Goal: Transaction & Acquisition: Purchase product/service

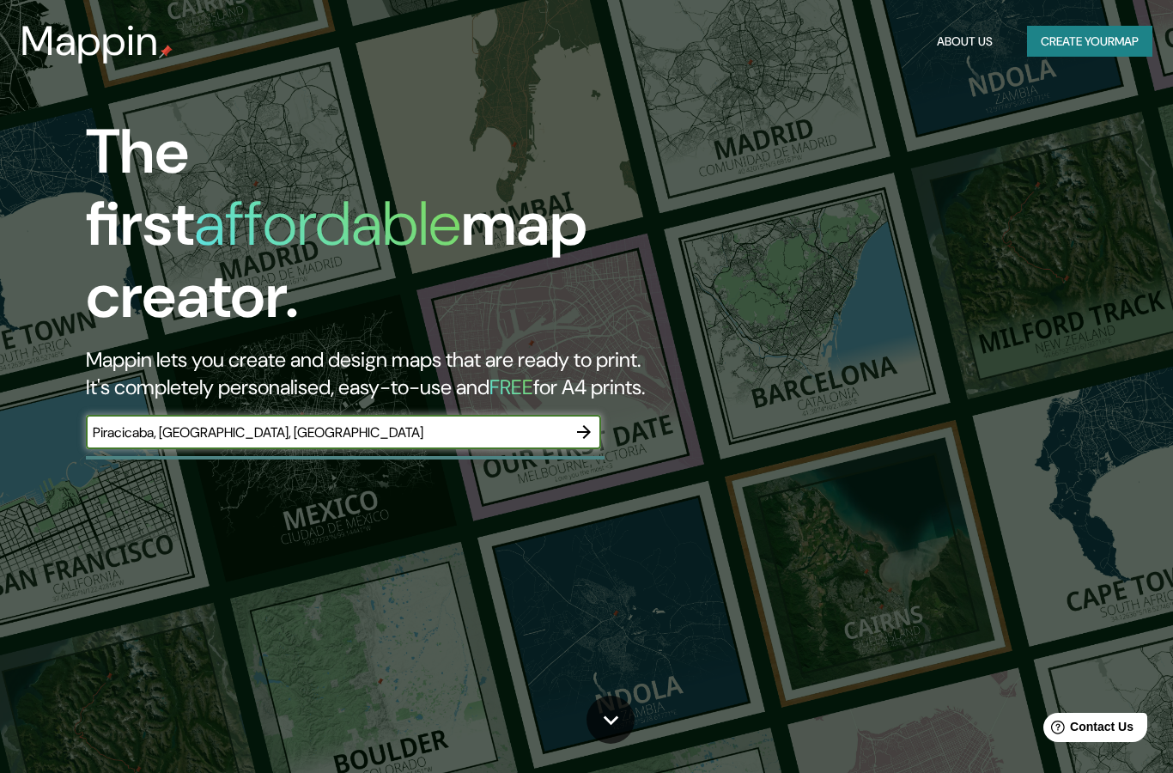
type input "Piracicaba, [GEOGRAPHIC_DATA], [GEOGRAPHIC_DATA]"
click at [594, 422] on icon "button" at bounding box center [584, 432] width 21 height 21
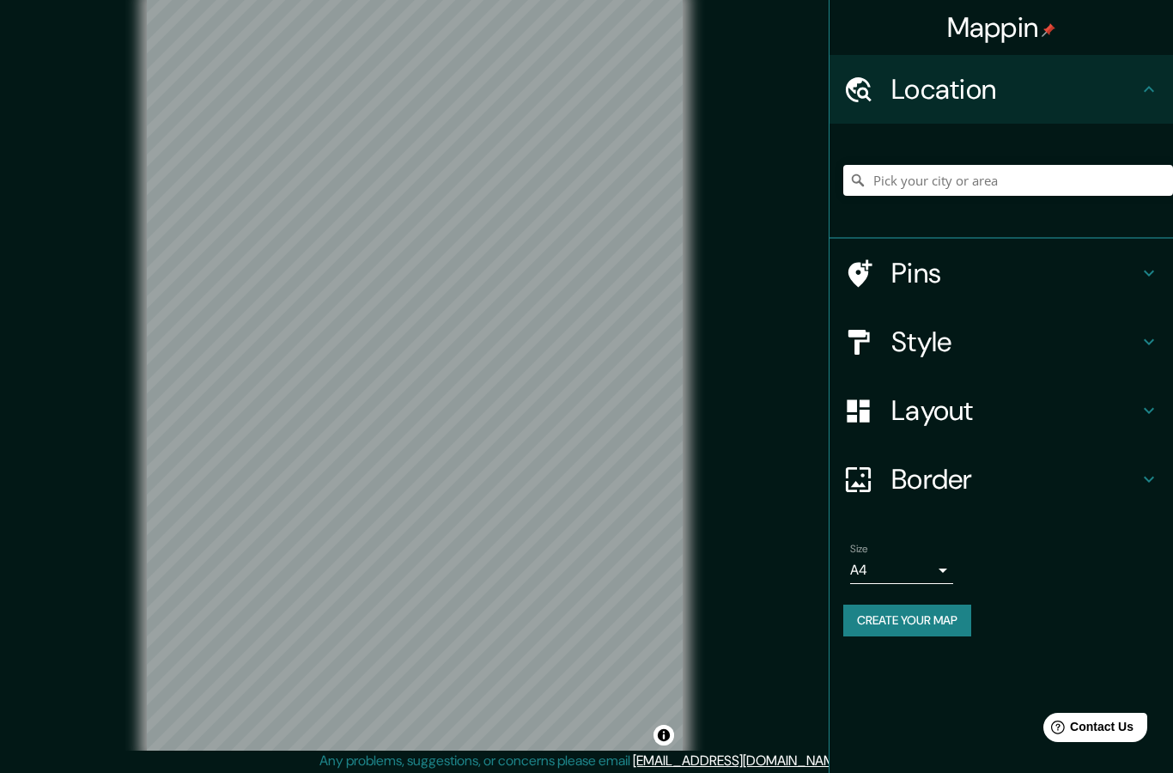
click at [1074, 272] on h4 "Pins" at bounding box center [1014, 273] width 247 height 34
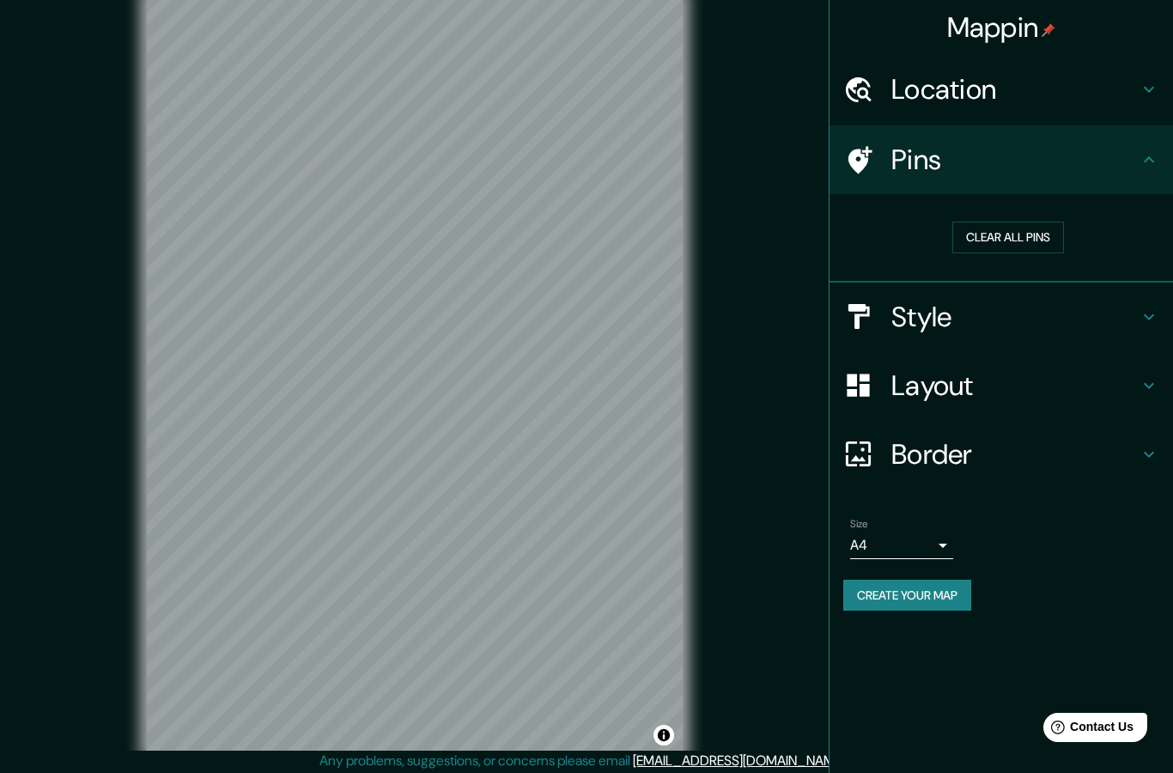
click at [981, 331] on div "Style" at bounding box center [1002, 317] width 344 height 69
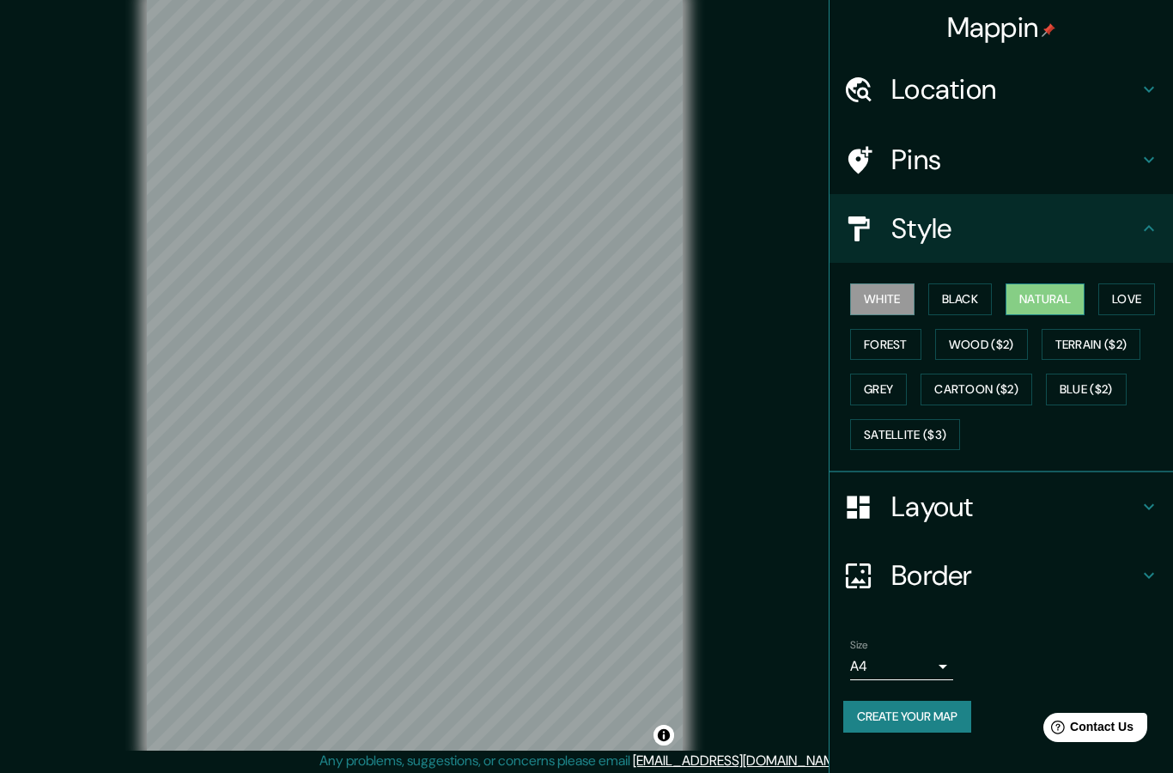
click at [1047, 299] on button "Natural" at bounding box center [1045, 299] width 79 height 32
click at [1134, 293] on button "Love" at bounding box center [1126, 299] width 57 height 32
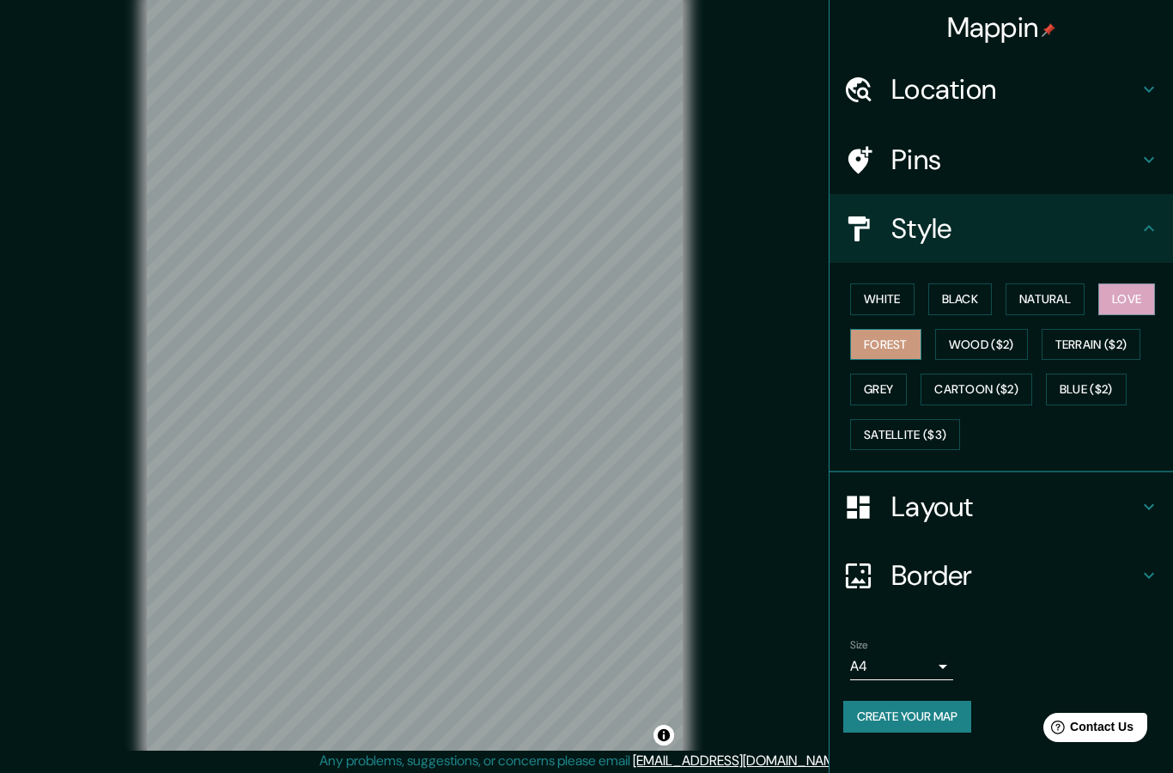
click at [894, 341] on button "Forest" at bounding box center [885, 345] width 71 height 32
click at [970, 303] on button "Black" at bounding box center [960, 299] width 64 height 32
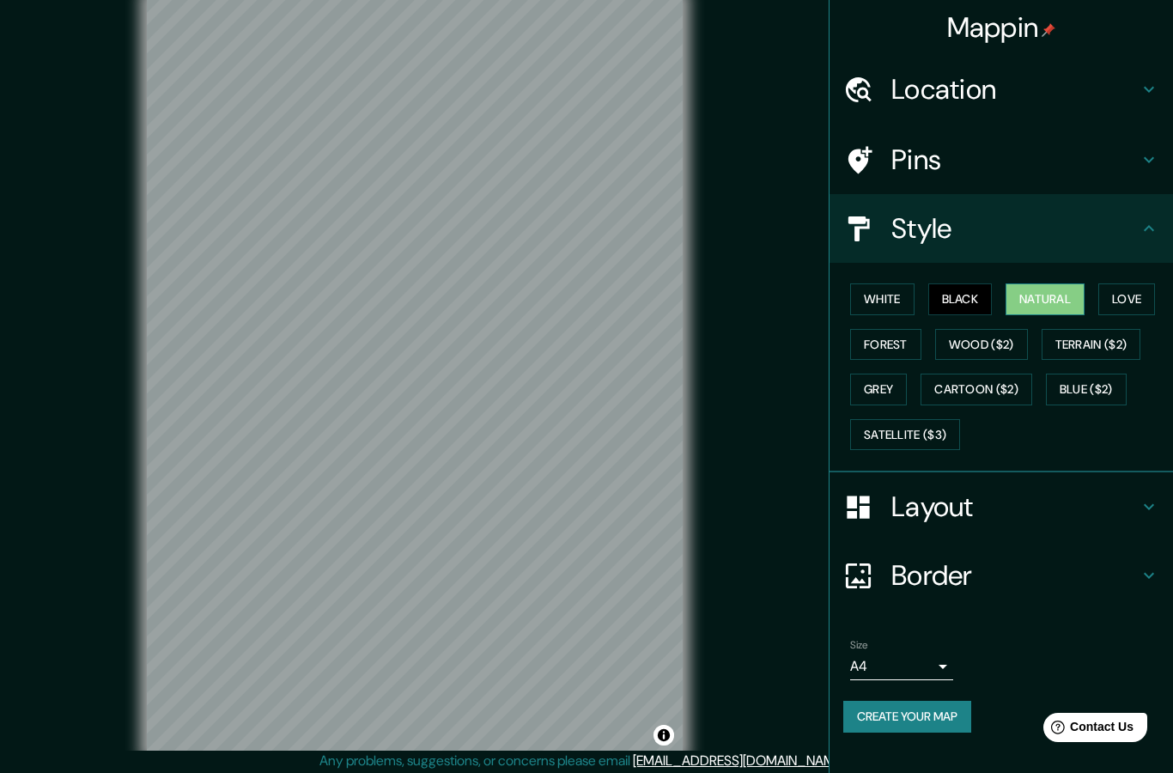
click at [1047, 295] on button "Natural" at bounding box center [1045, 299] width 79 height 32
click at [1002, 514] on h4 "Layout" at bounding box center [1014, 507] width 247 height 34
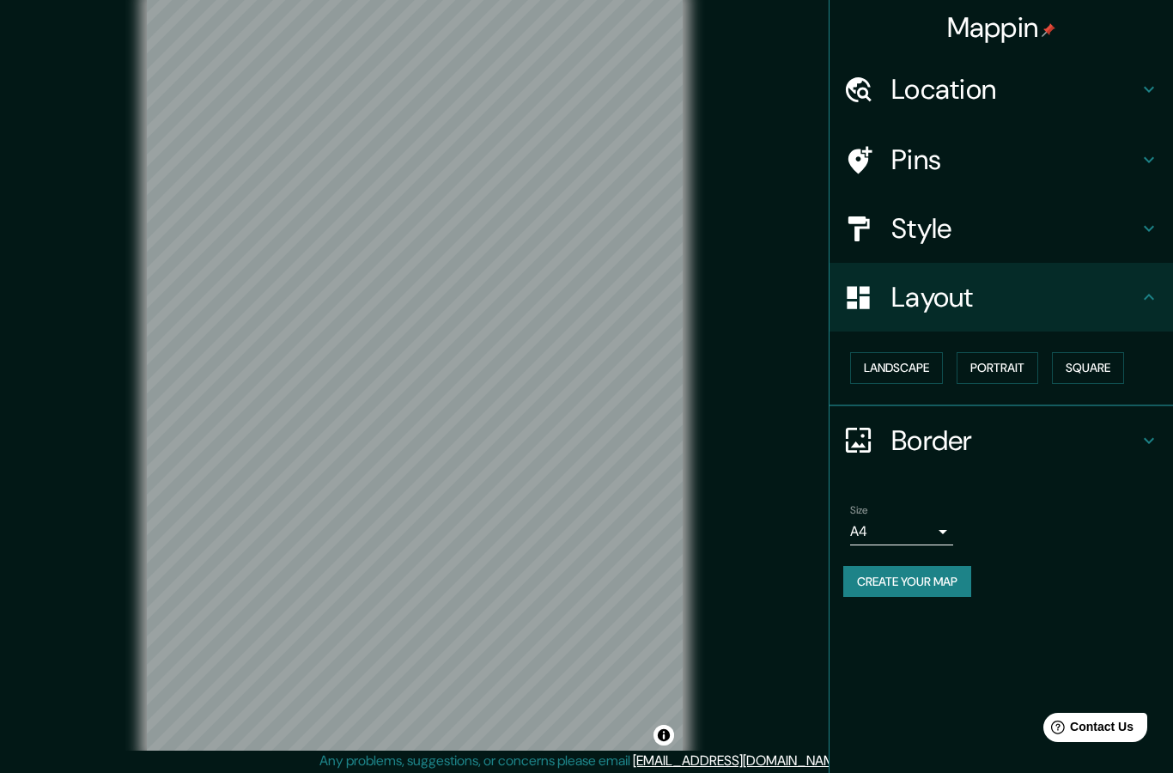
click at [977, 447] on h4 "Border" at bounding box center [1014, 440] width 247 height 34
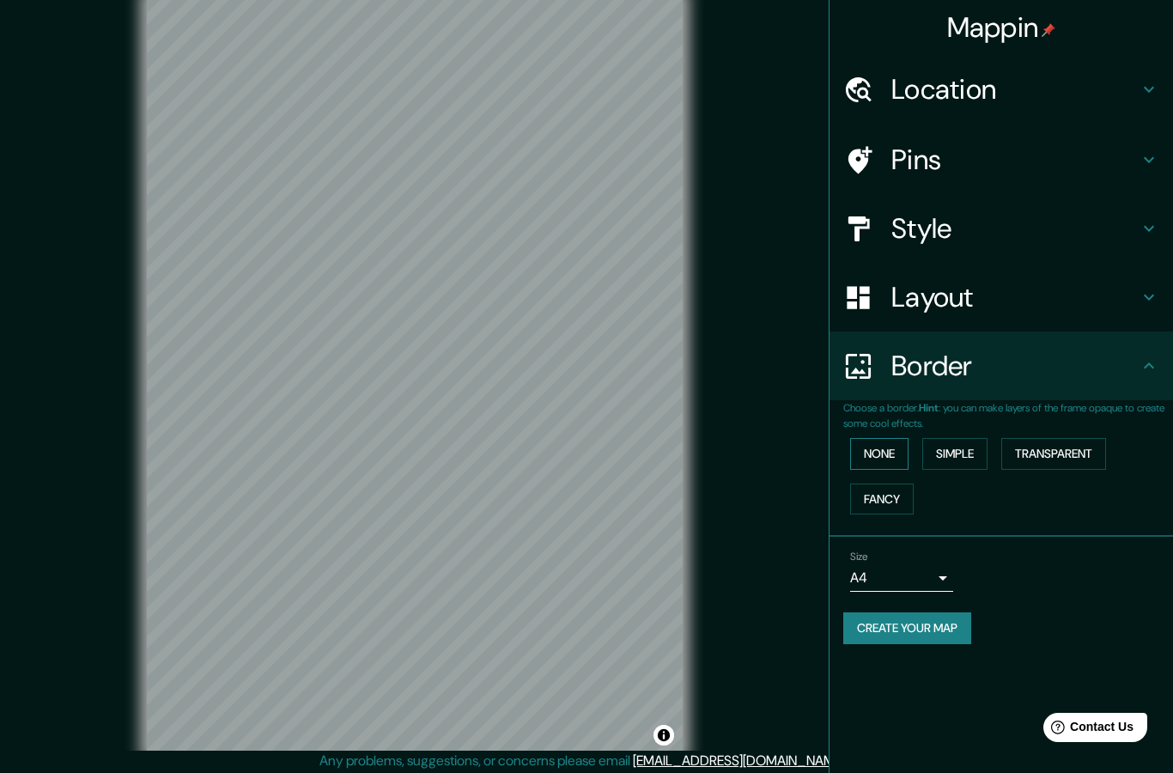
click at [898, 460] on button "None" at bounding box center [879, 454] width 58 height 32
click at [964, 455] on button "Simple" at bounding box center [954, 454] width 65 height 32
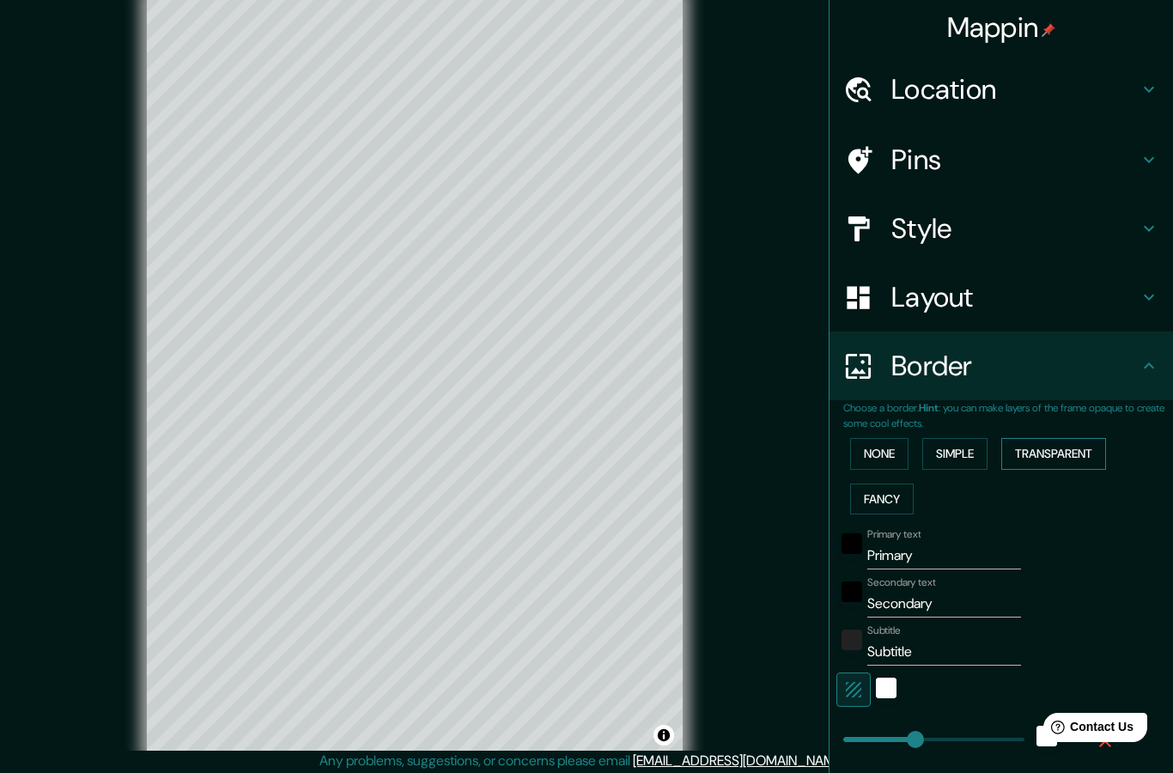
click at [1057, 453] on button "Transparent" at bounding box center [1053, 454] width 105 height 32
click at [902, 508] on button "Fancy" at bounding box center [882, 500] width 64 height 32
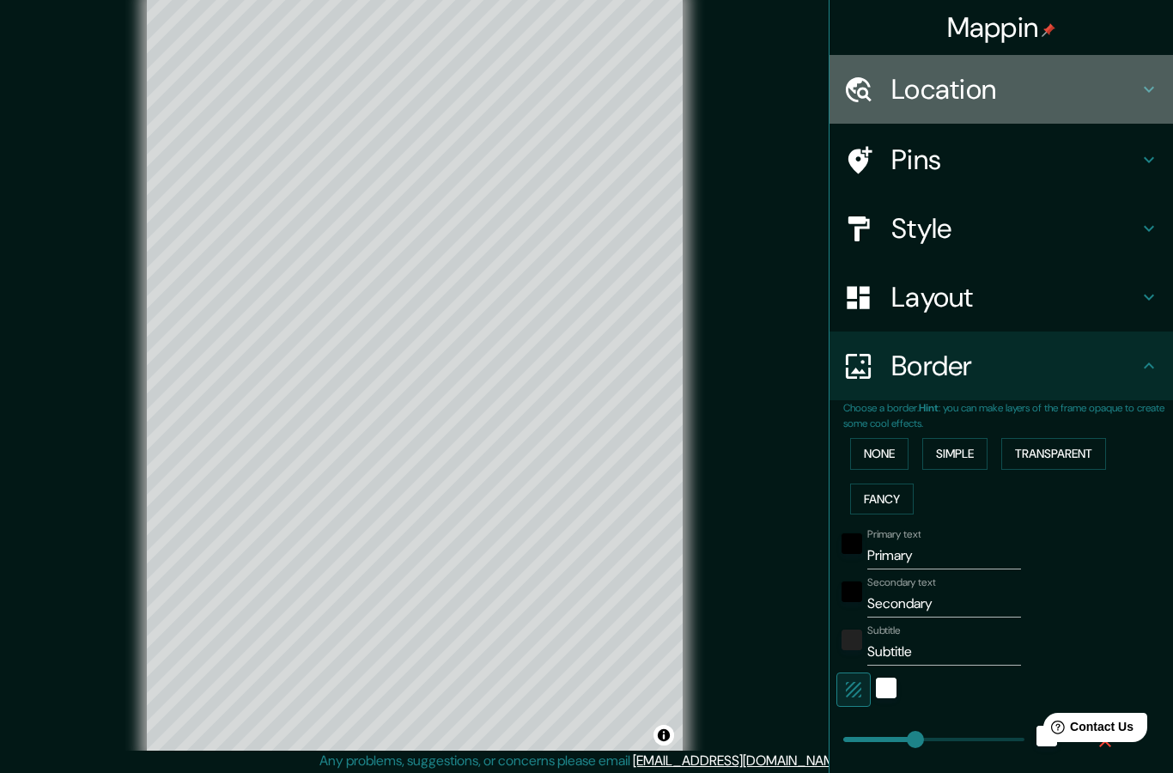
click at [1002, 94] on h4 "Location" at bounding box center [1014, 89] width 247 height 34
type input "250"
type input "50"
type input "25"
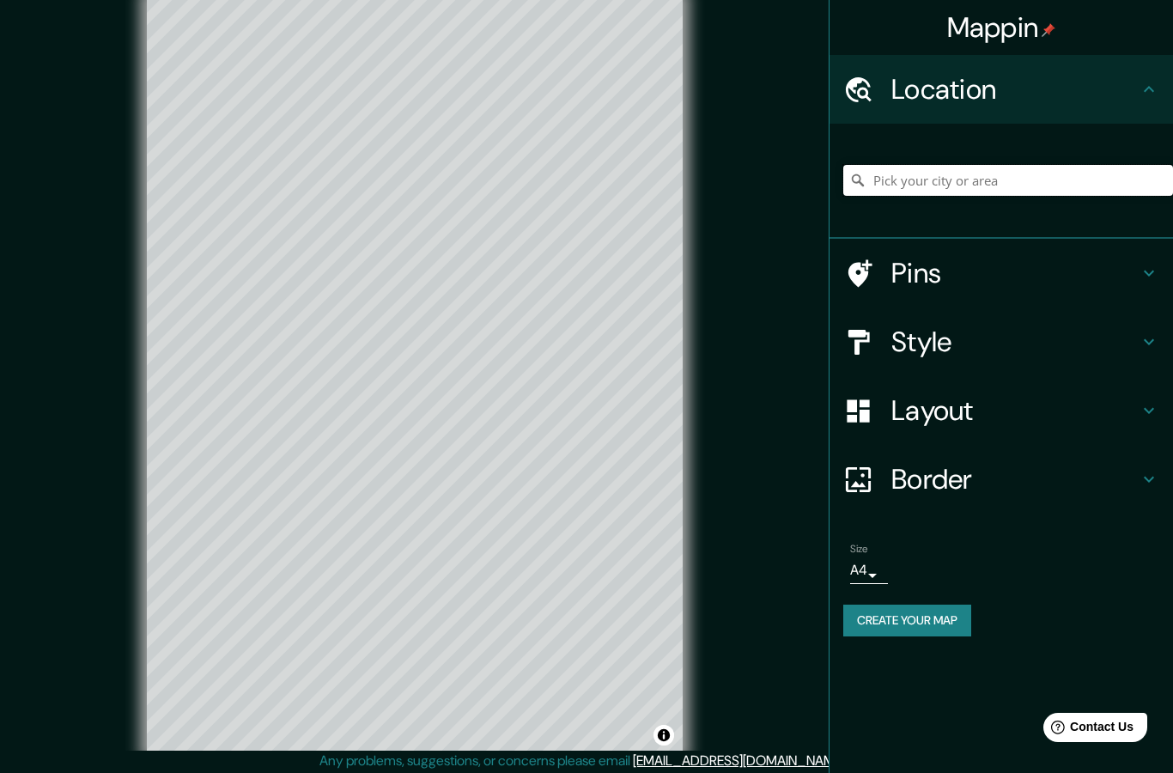
click at [985, 180] on input "Pick your city or area" at bounding box center [1008, 180] width 330 height 31
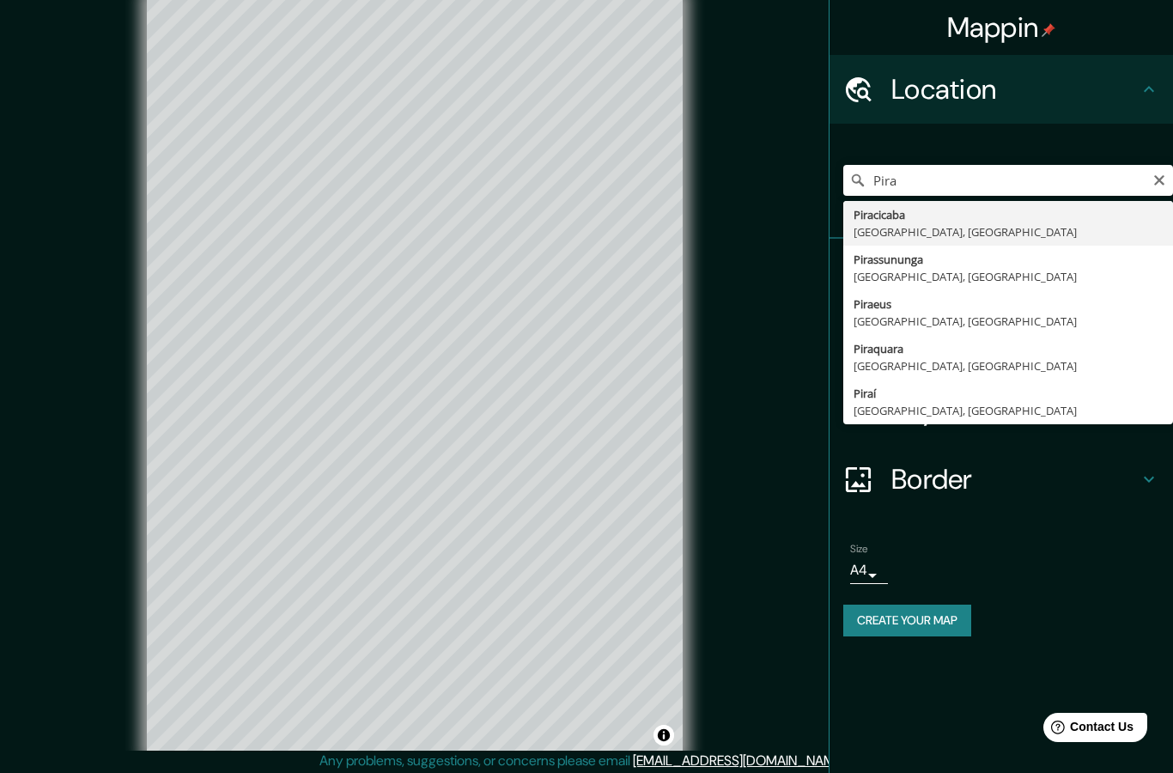
type input "Piracicaba, [GEOGRAPHIC_DATA], [GEOGRAPHIC_DATA]"
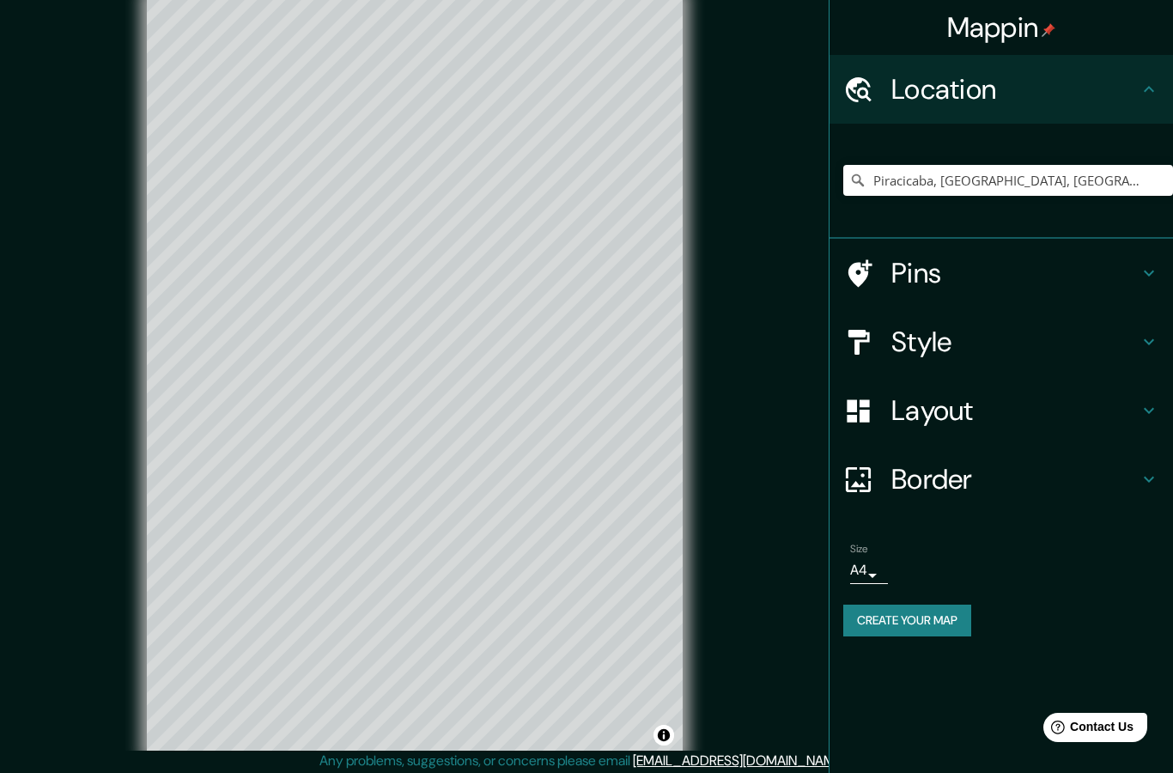
click at [1000, 286] on h4 "Pins" at bounding box center [1014, 273] width 247 height 34
type input "250"
type input "50"
type input "25"
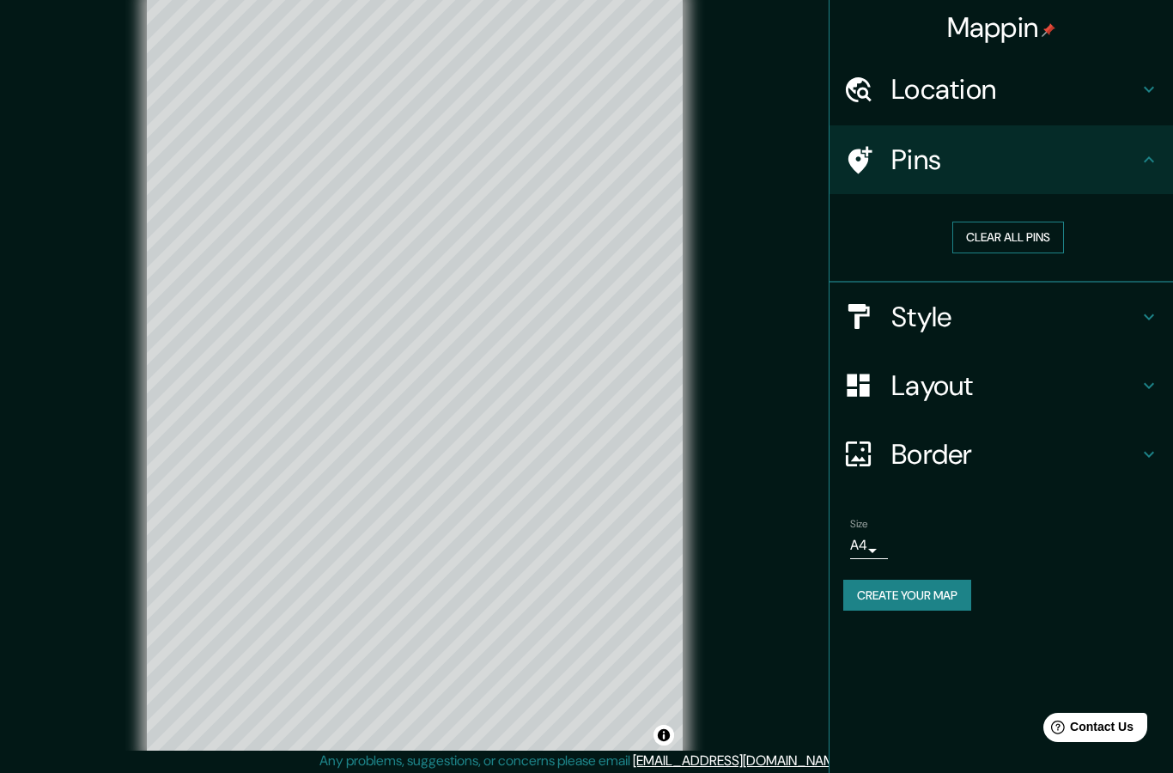
click at [1031, 249] on button "Clear all pins" at bounding box center [1008, 238] width 112 height 32
click at [1023, 229] on button "Clear all pins" at bounding box center [1008, 238] width 112 height 32
click at [993, 317] on h4 "Style" at bounding box center [1014, 317] width 247 height 34
type input "250"
type input "50"
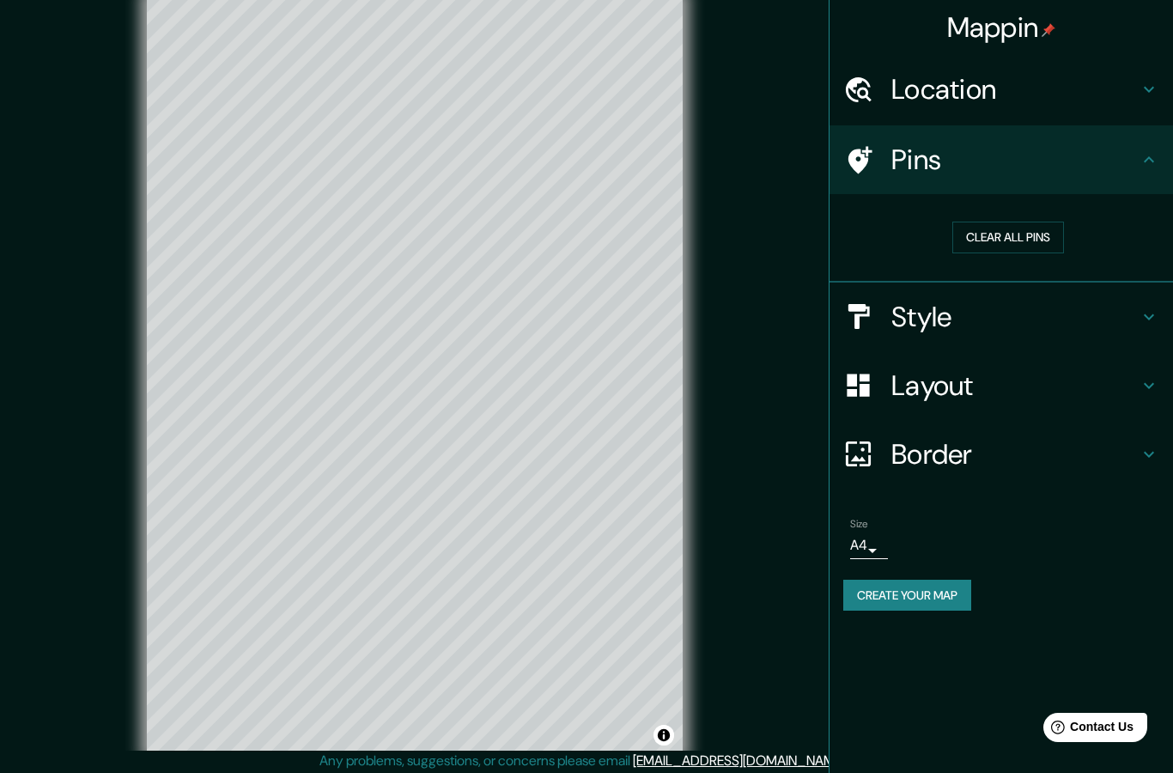
type input "50"
type input "25"
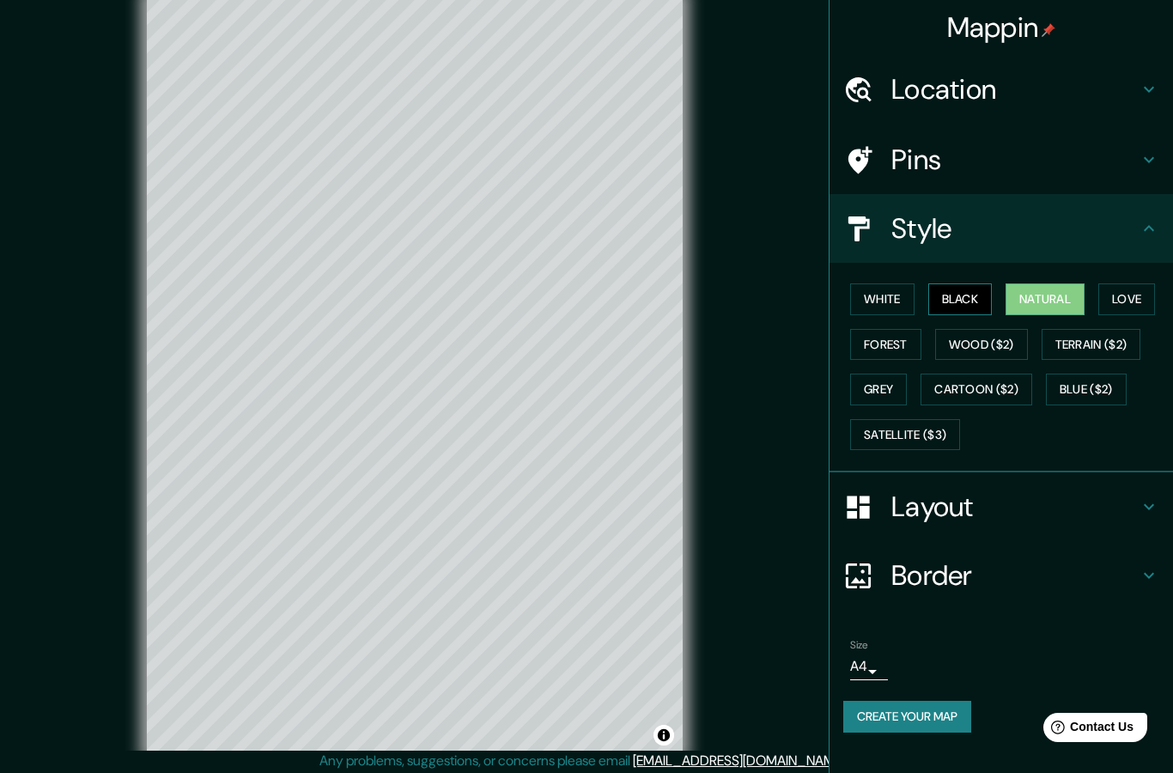
click at [960, 309] on button "Black" at bounding box center [960, 299] width 64 height 32
click at [892, 303] on button "White" at bounding box center [882, 299] width 64 height 32
click at [1121, 291] on button "Love" at bounding box center [1126, 299] width 57 height 32
click at [891, 392] on button "Grey" at bounding box center [878, 390] width 57 height 32
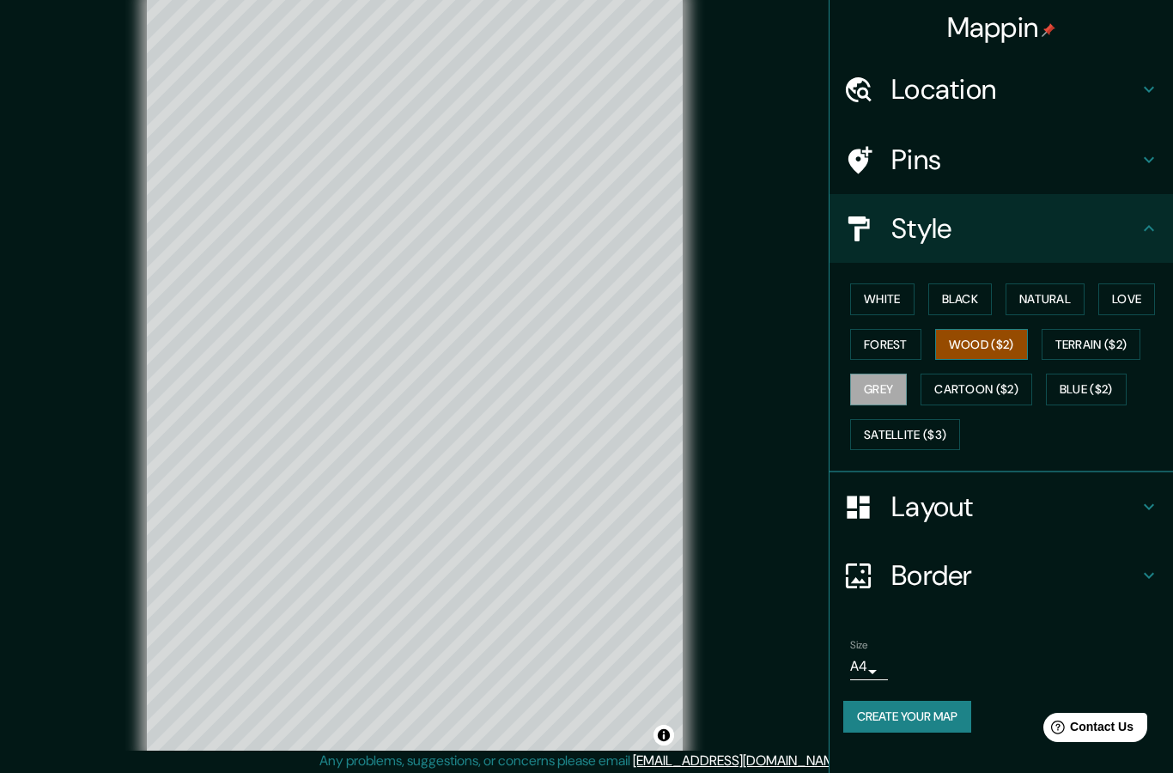
click at [988, 343] on button "Wood ($2)" at bounding box center [981, 345] width 93 height 32
click at [894, 343] on button "Forest" at bounding box center [885, 345] width 71 height 32
click at [1001, 355] on button "Wood ($2)" at bounding box center [981, 345] width 93 height 32
click at [1041, 301] on button "Natural" at bounding box center [1045, 299] width 79 height 32
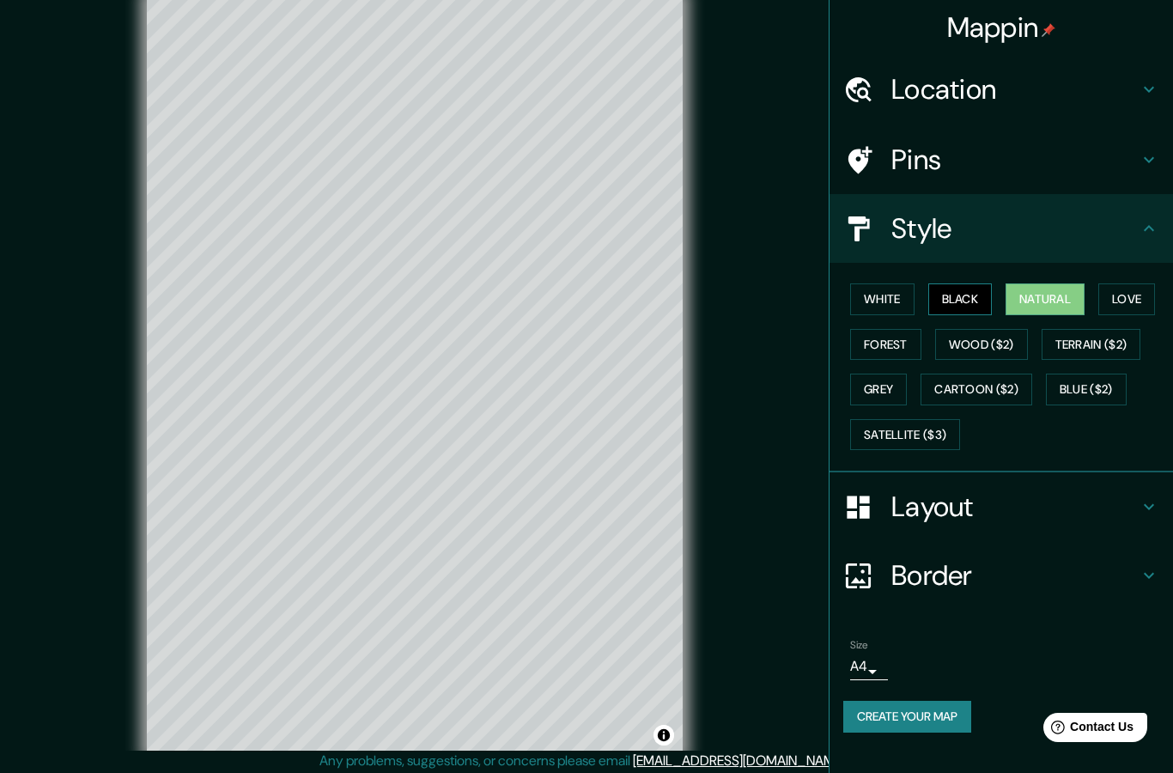
click at [974, 311] on button "Black" at bounding box center [960, 299] width 64 height 32
click at [909, 310] on button "White" at bounding box center [882, 299] width 64 height 32
click at [1056, 307] on button "Natural" at bounding box center [1045, 299] width 79 height 32
